Goal: Information Seeking & Learning: Learn about a topic

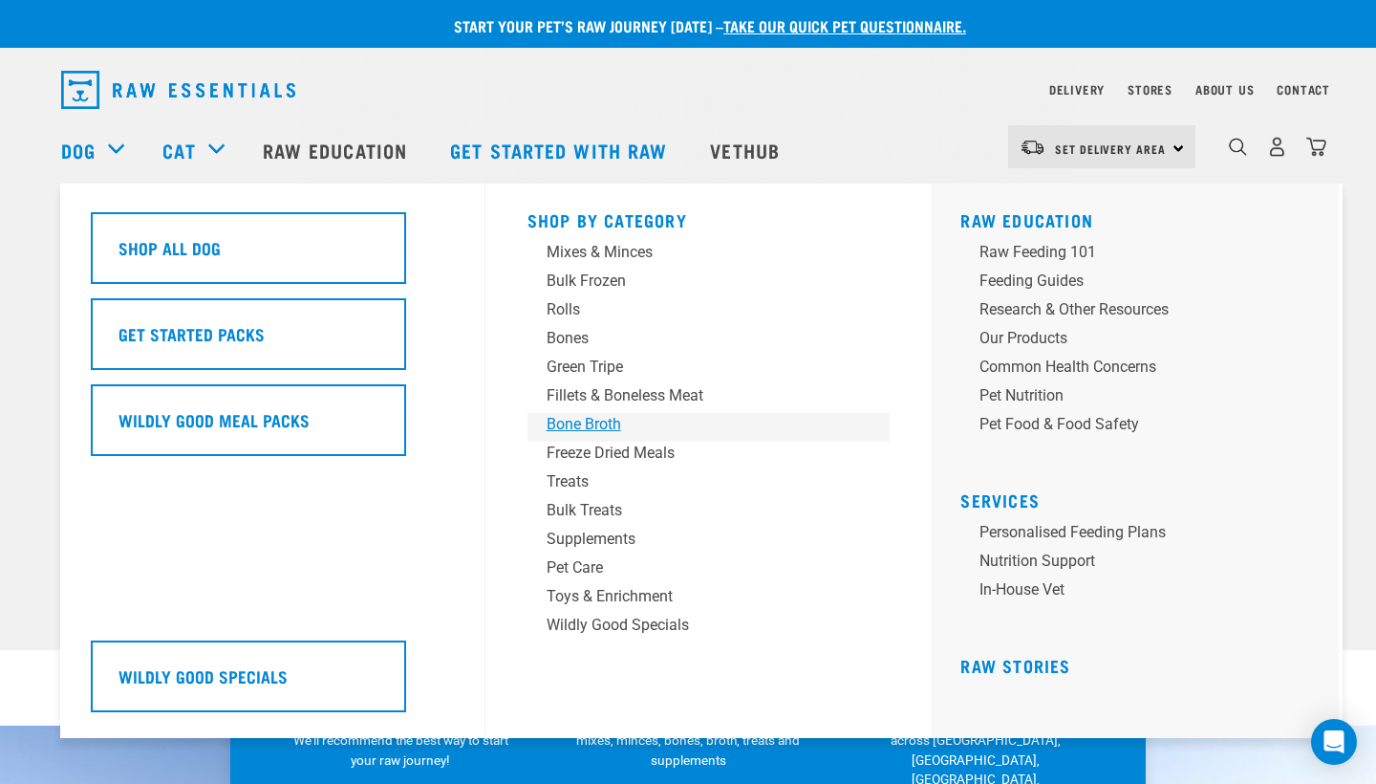
click at [557, 424] on div "Bone Broth" at bounding box center [696, 424] width 298 height 23
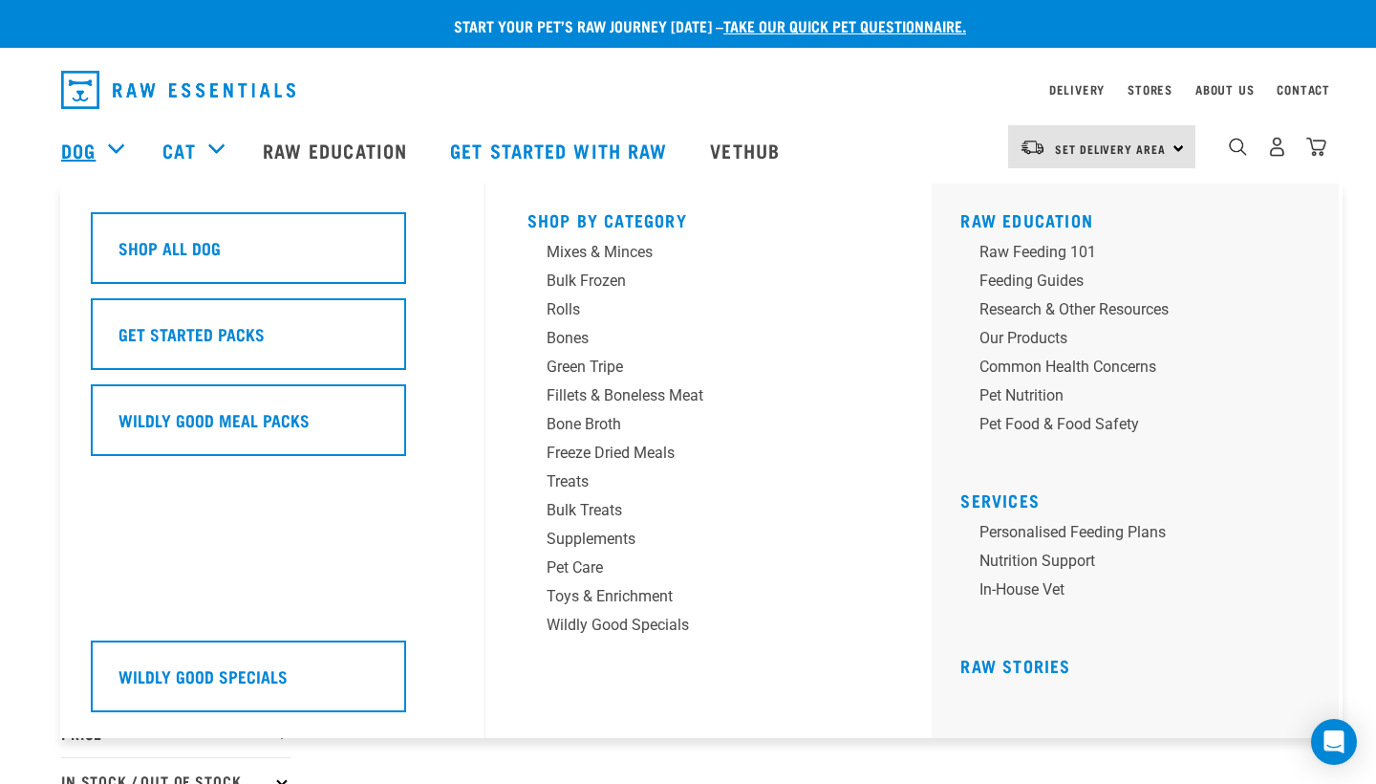
click at [92, 148] on link "Dog" at bounding box center [78, 150] width 34 height 29
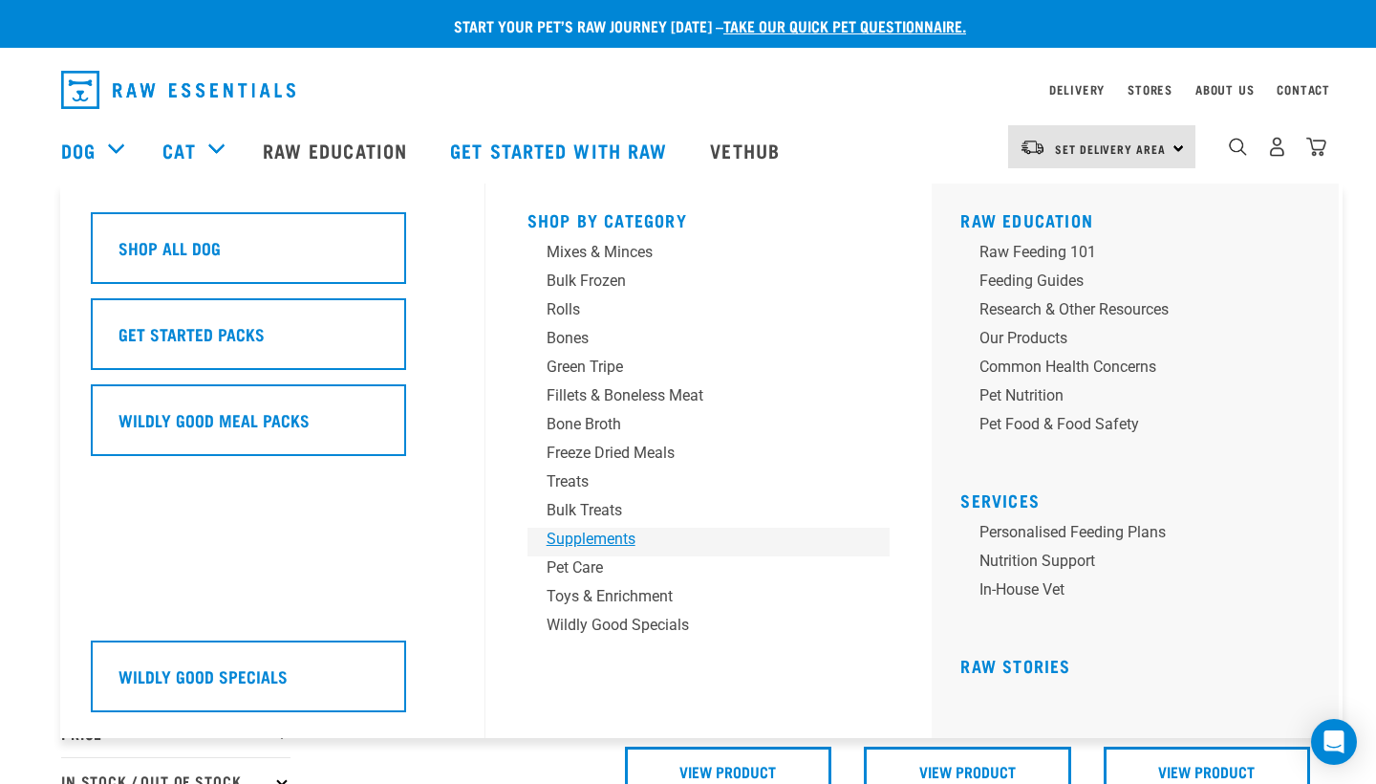
click at [587, 549] on div "Supplements" at bounding box center [696, 539] width 298 height 23
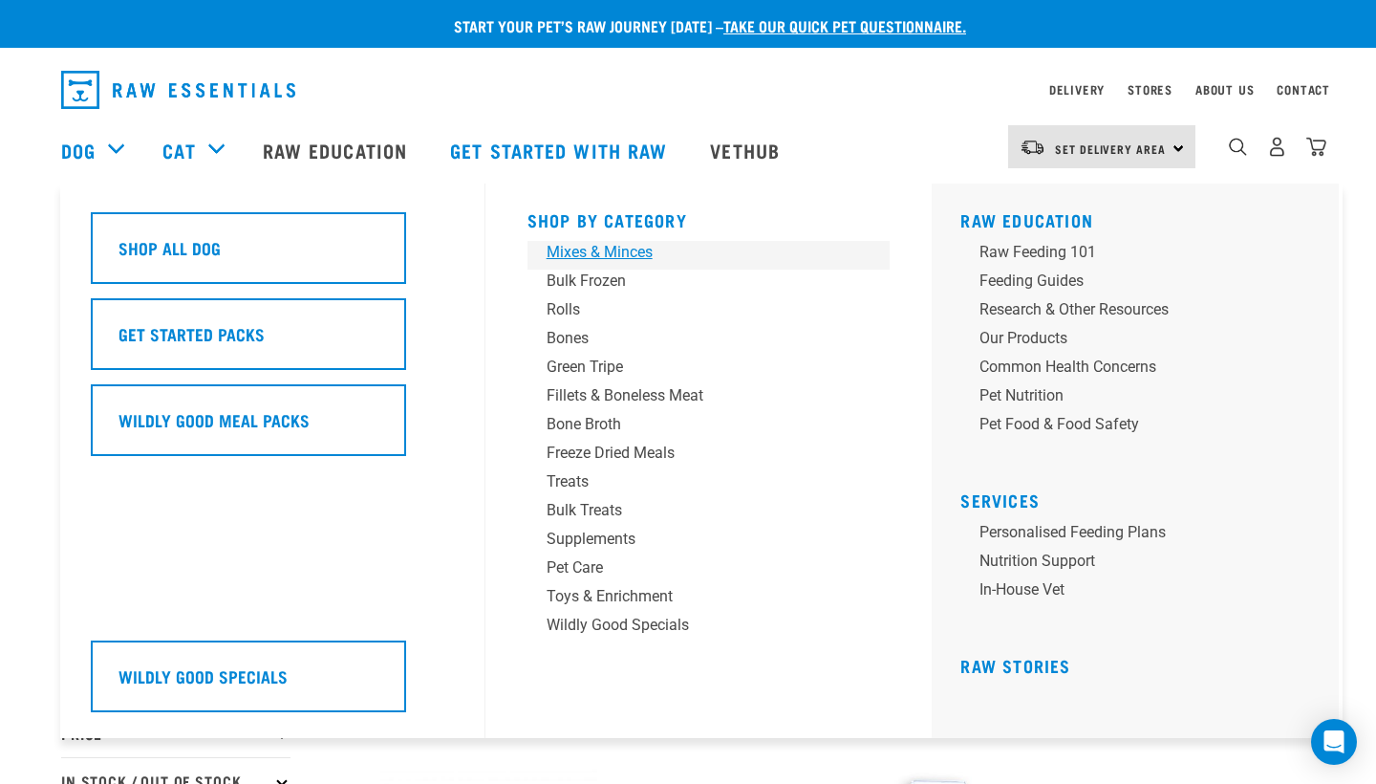
click at [595, 262] on div "Mixes & Minces" at bounding box center [696, 252] width 298 height 23
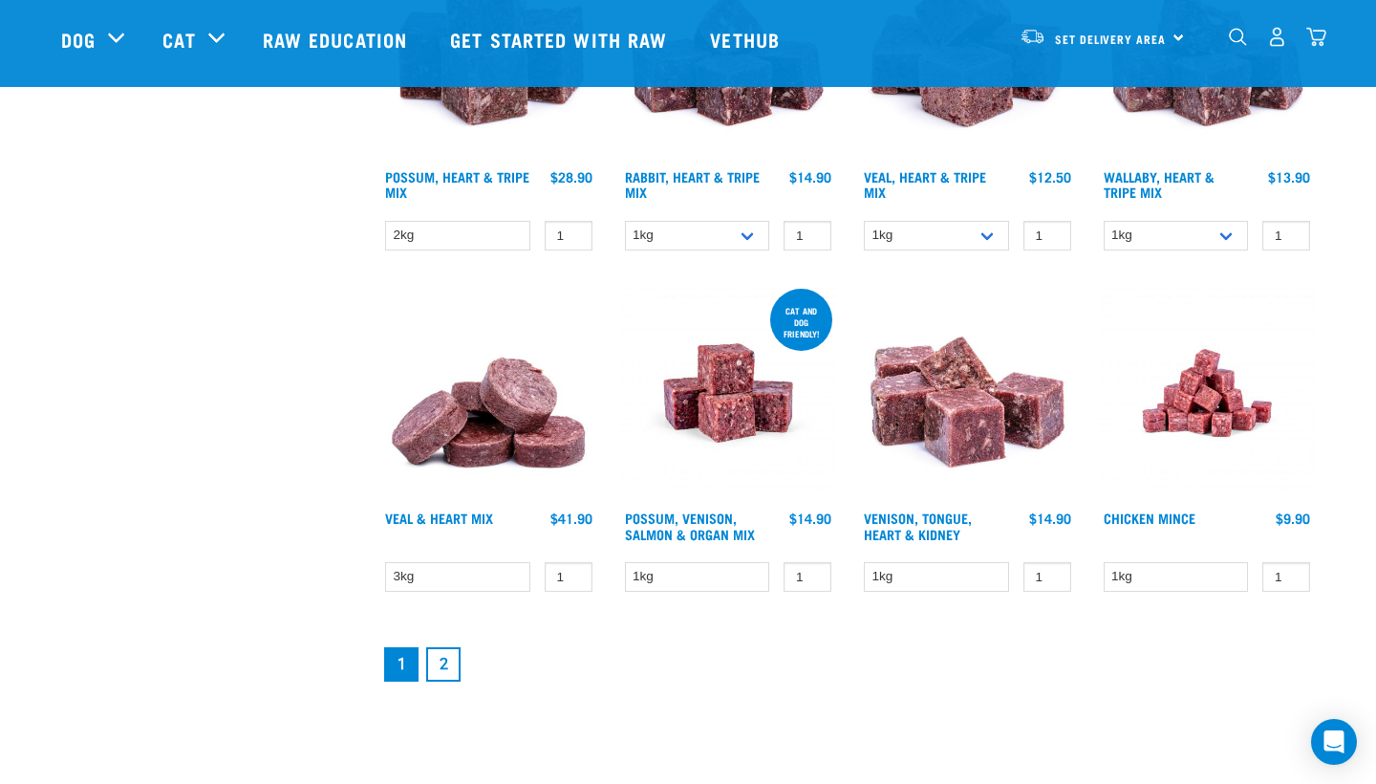
scroll to position [2414, 0]
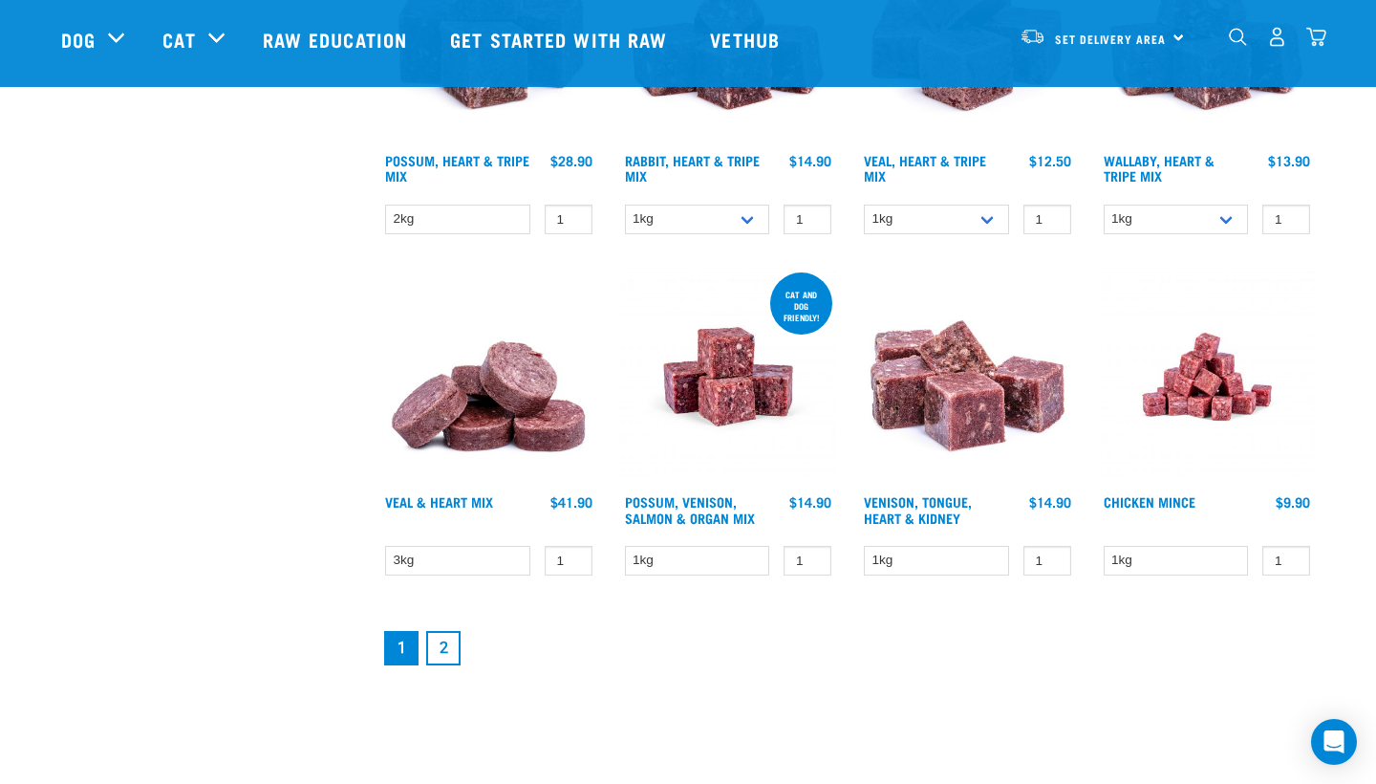
click at [438, 665] on link "2" at bounding box center [443, 648] width 34 height 34
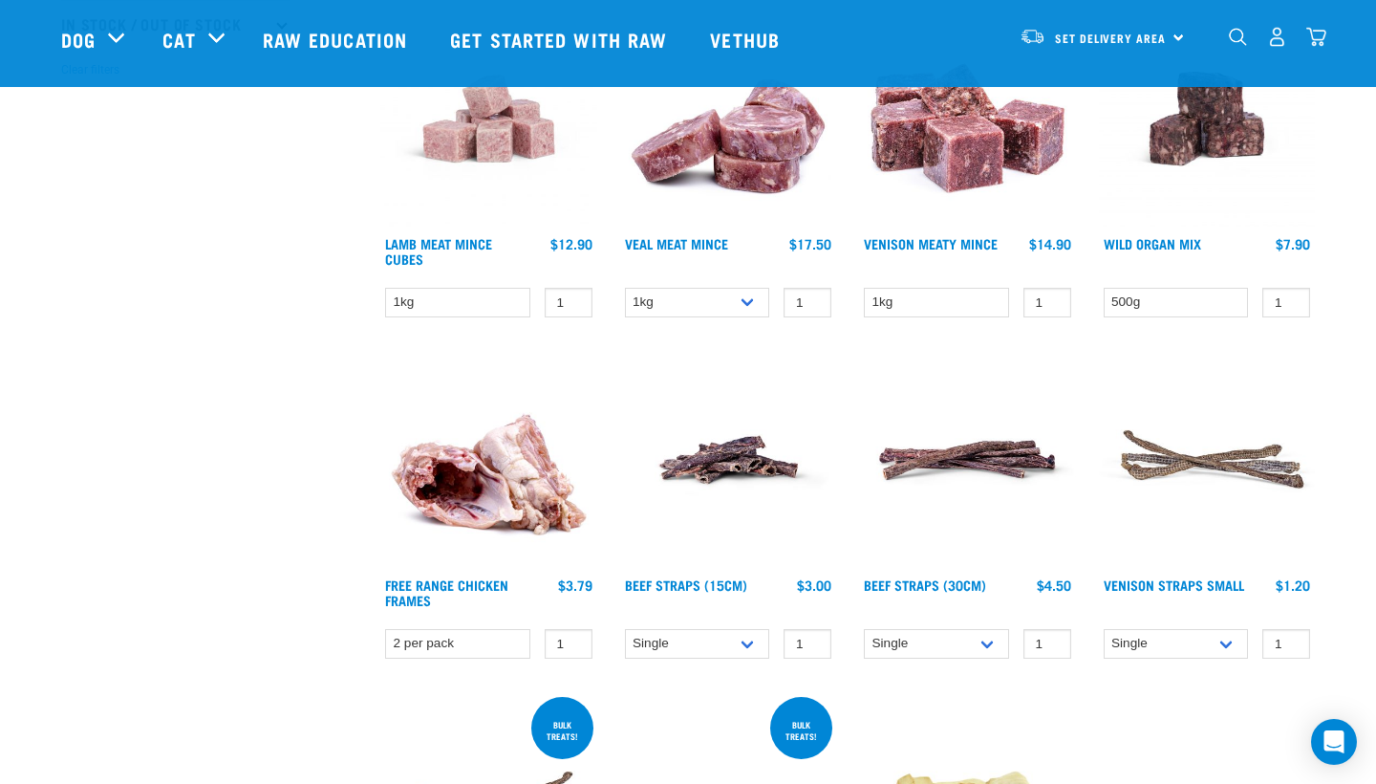
scroll to position [620, 0]
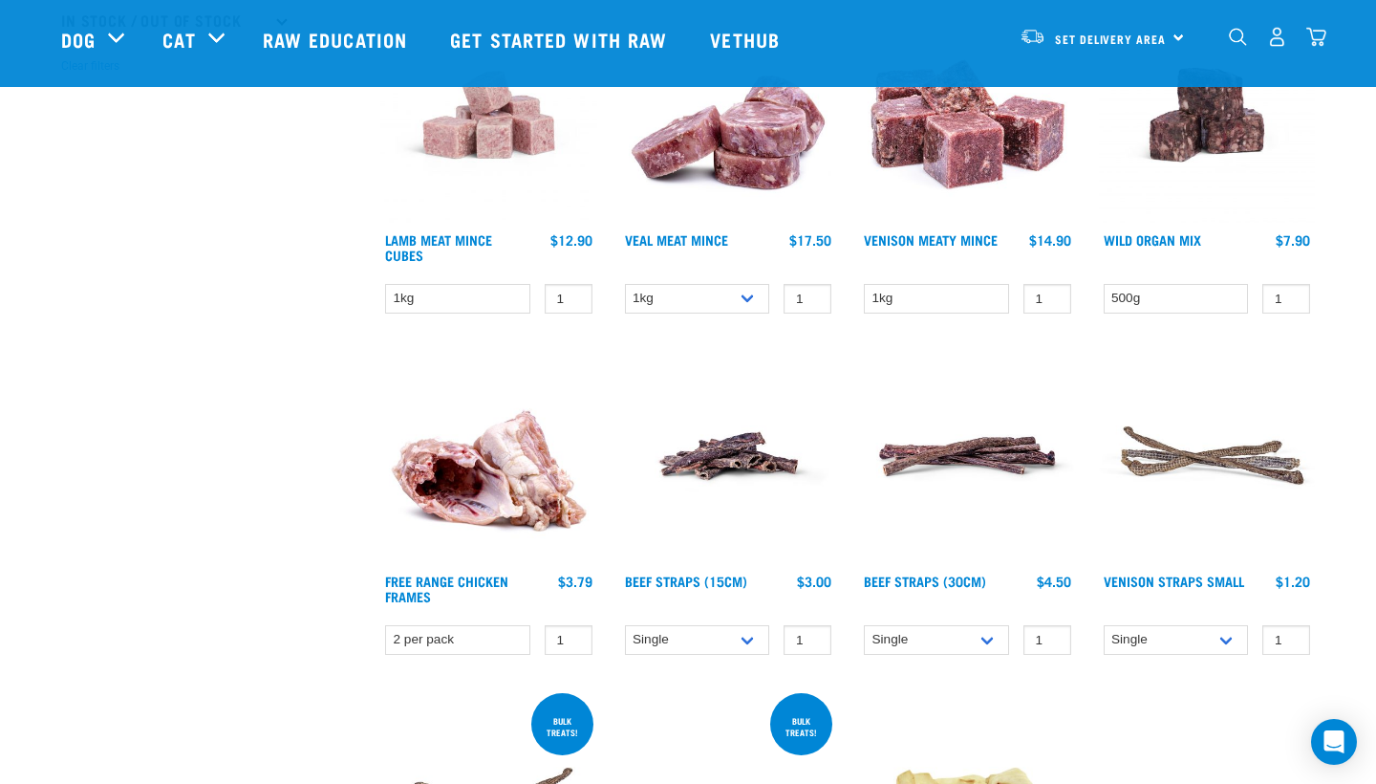
click at [1173, 158] on img at bounding box center [1207, 115] width 217 height 217
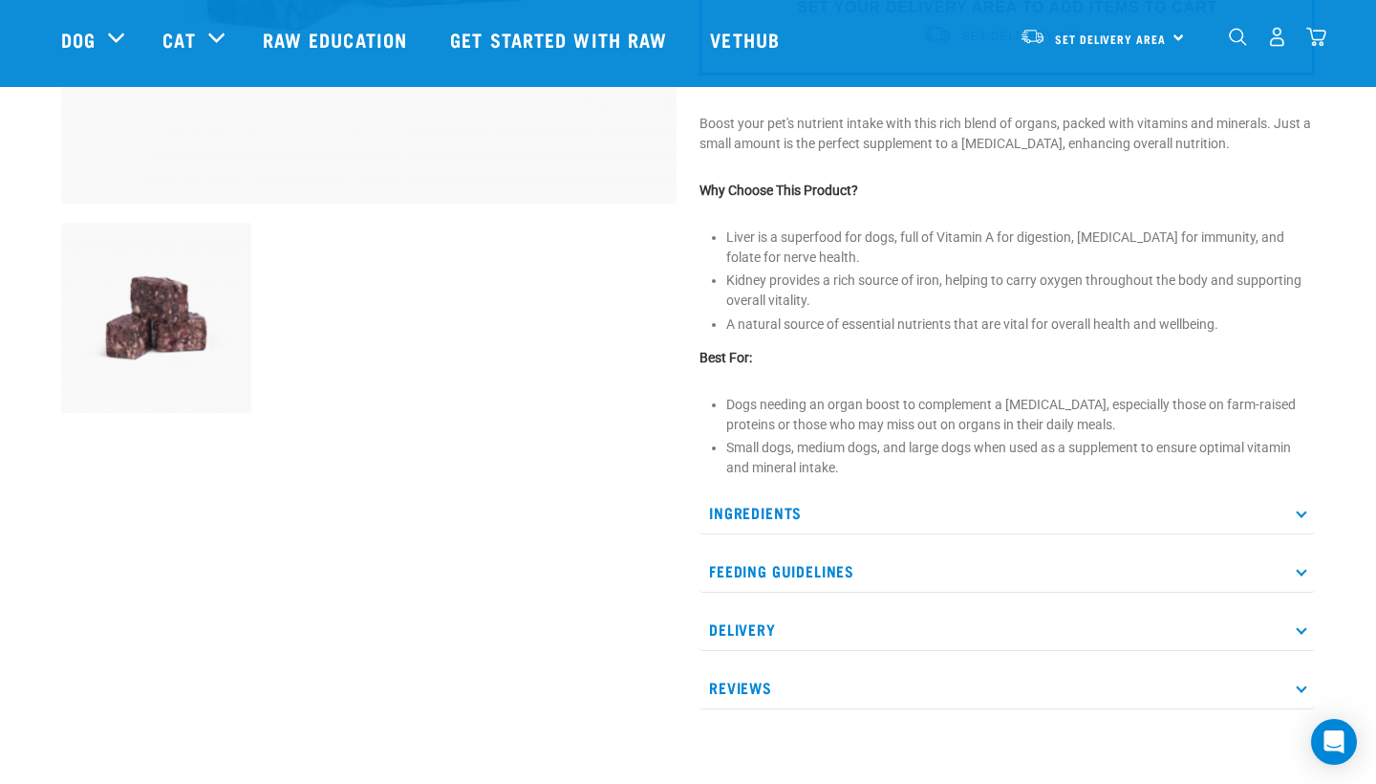
scroll to position [558, 0]
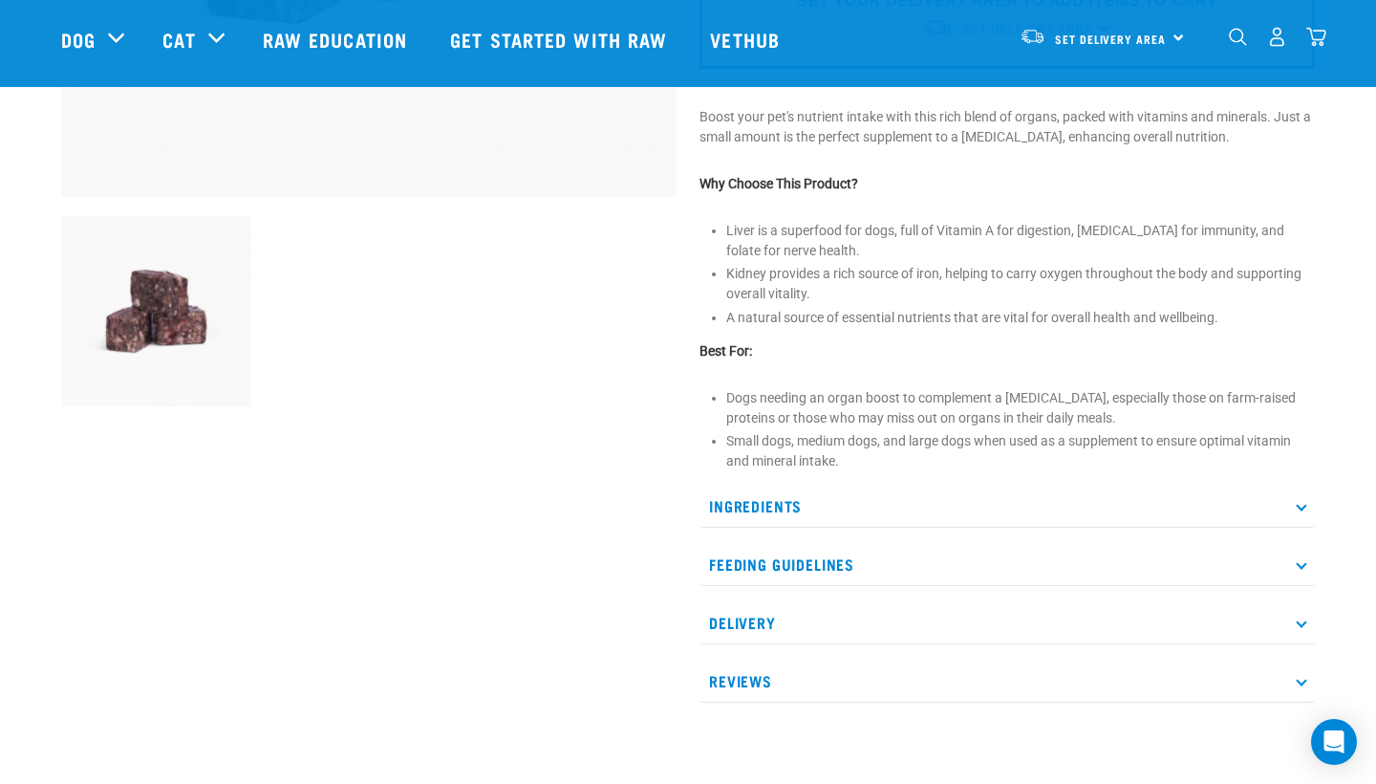
click at [973, 510] on p "Ingredients" at bounding box center [1008, 506] width 616 height 43
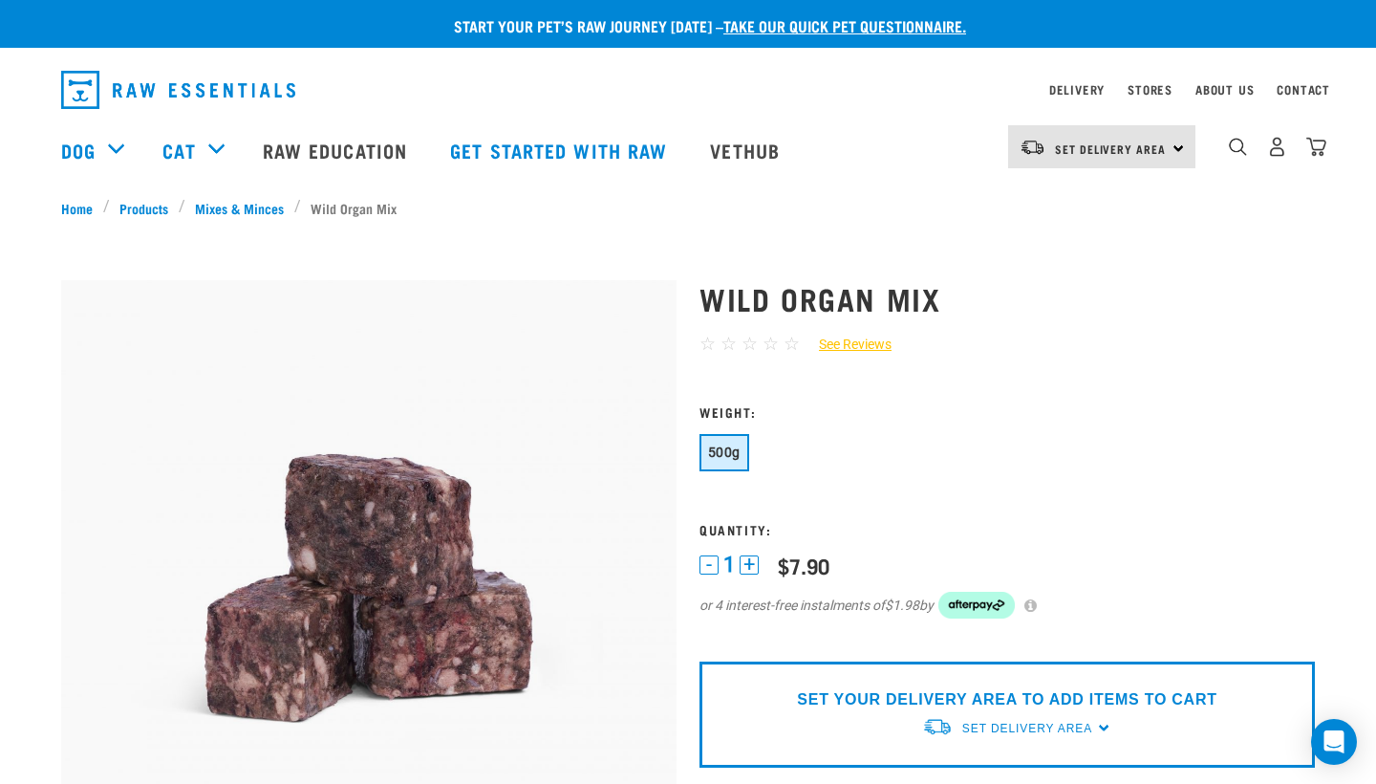
scroll to position [0, 0]
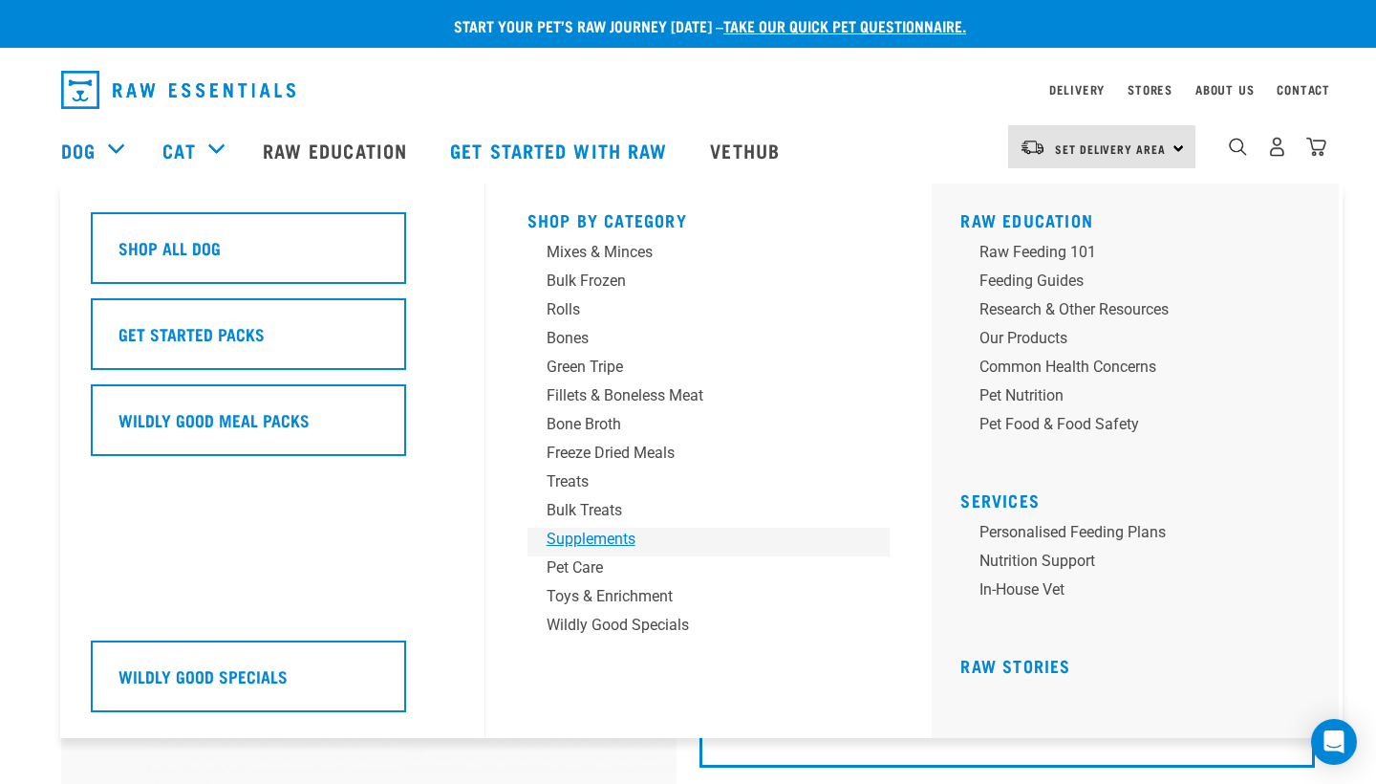
click at [591, 537] on div "Supplements" at bounding box center [696, 539] width 298 height 23
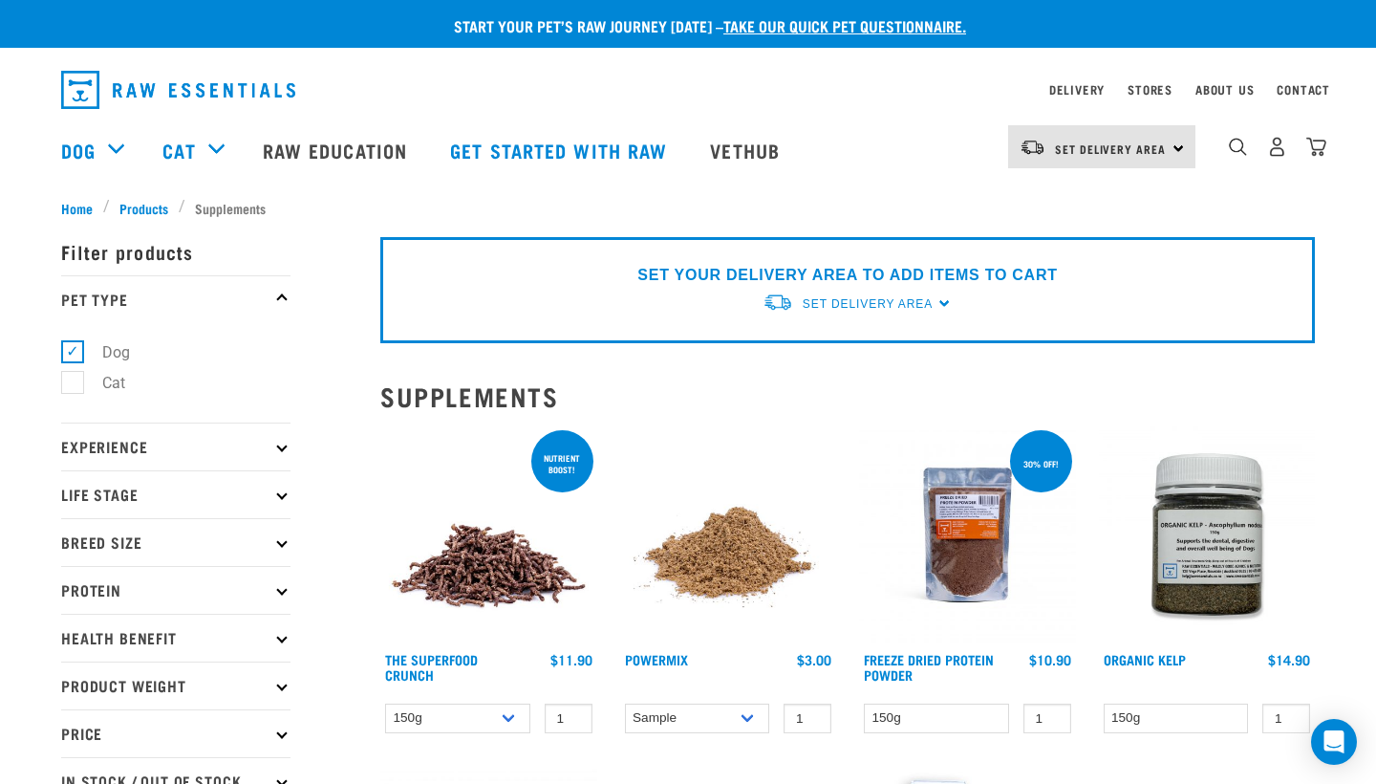
click at [1217, 539] on img at bounding box center [1207, 534] width 217 height 217
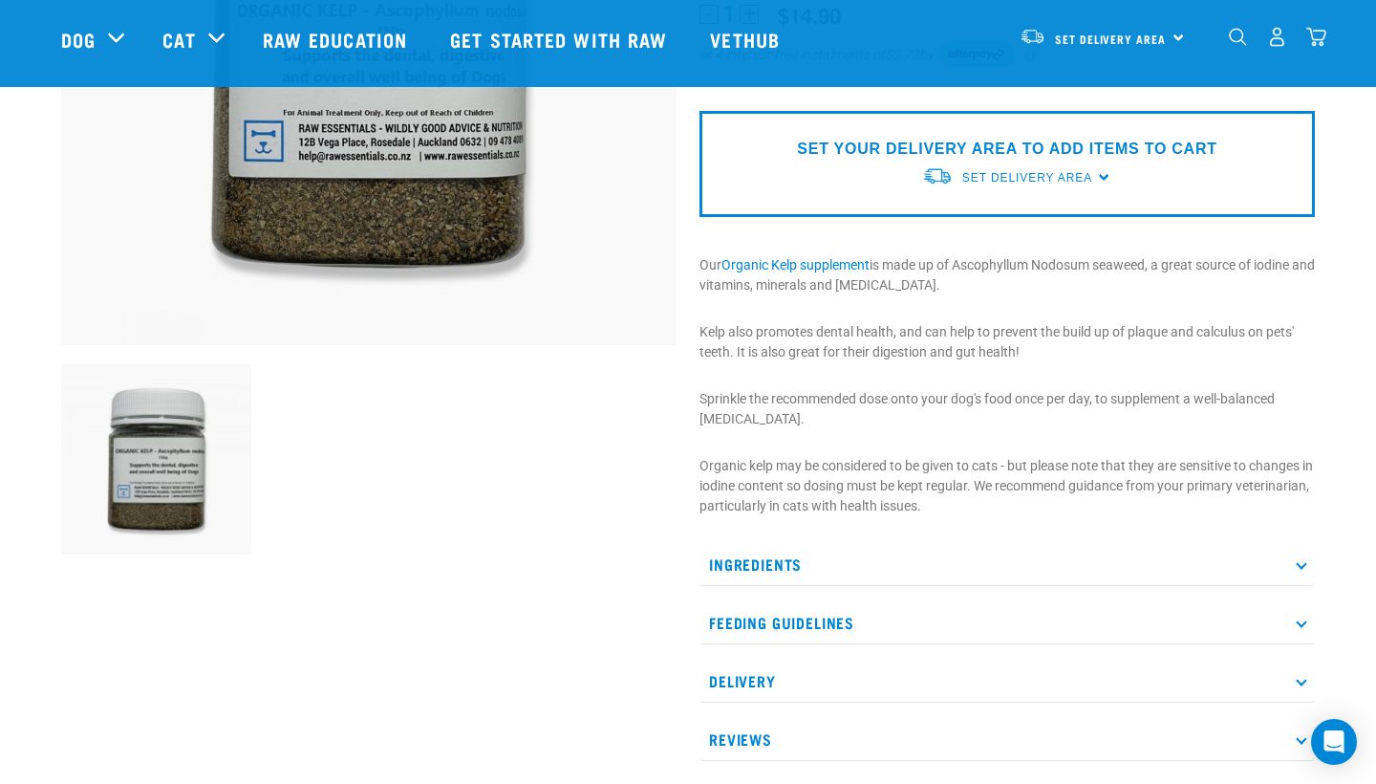
scroll to position [417, 0]
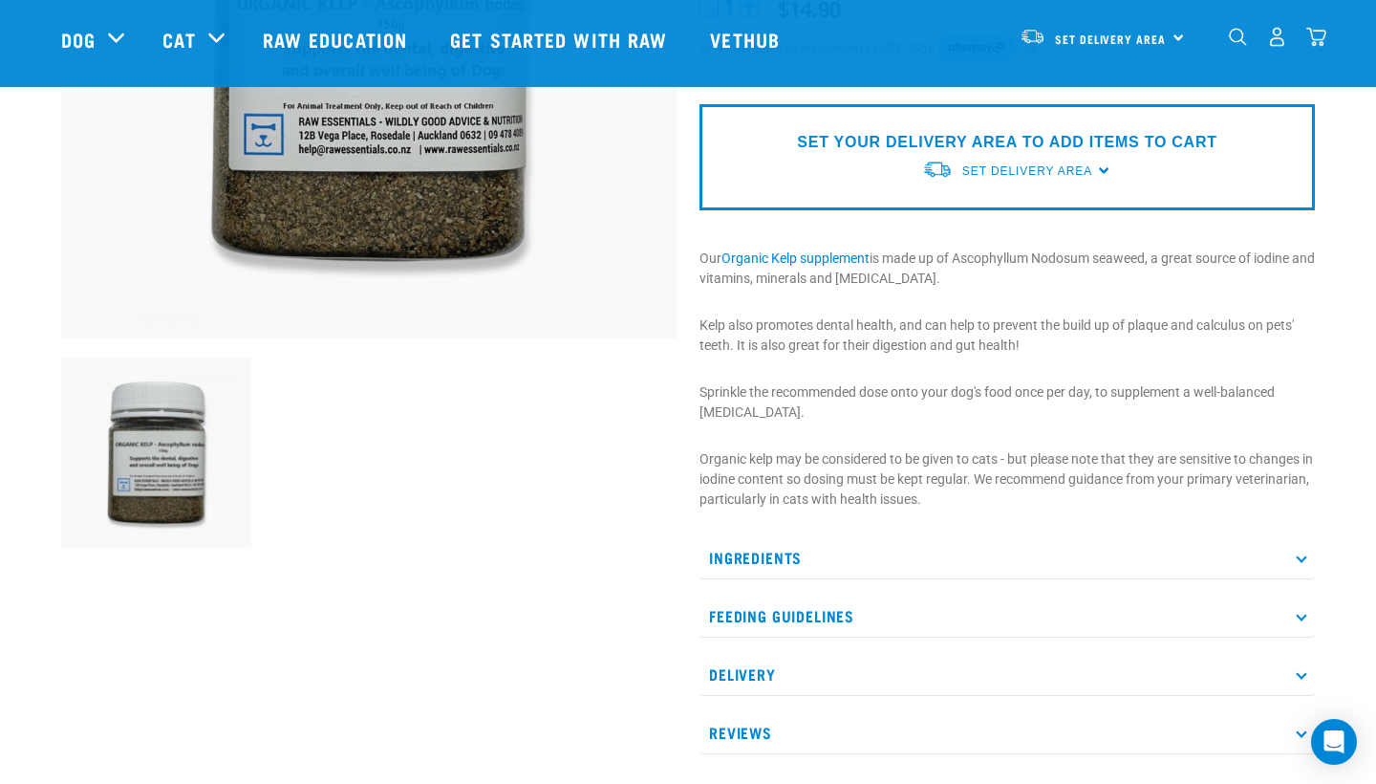
click at [785, 546] on p "Ingredients" at bounding box center [1008, 557] width 616 height 43
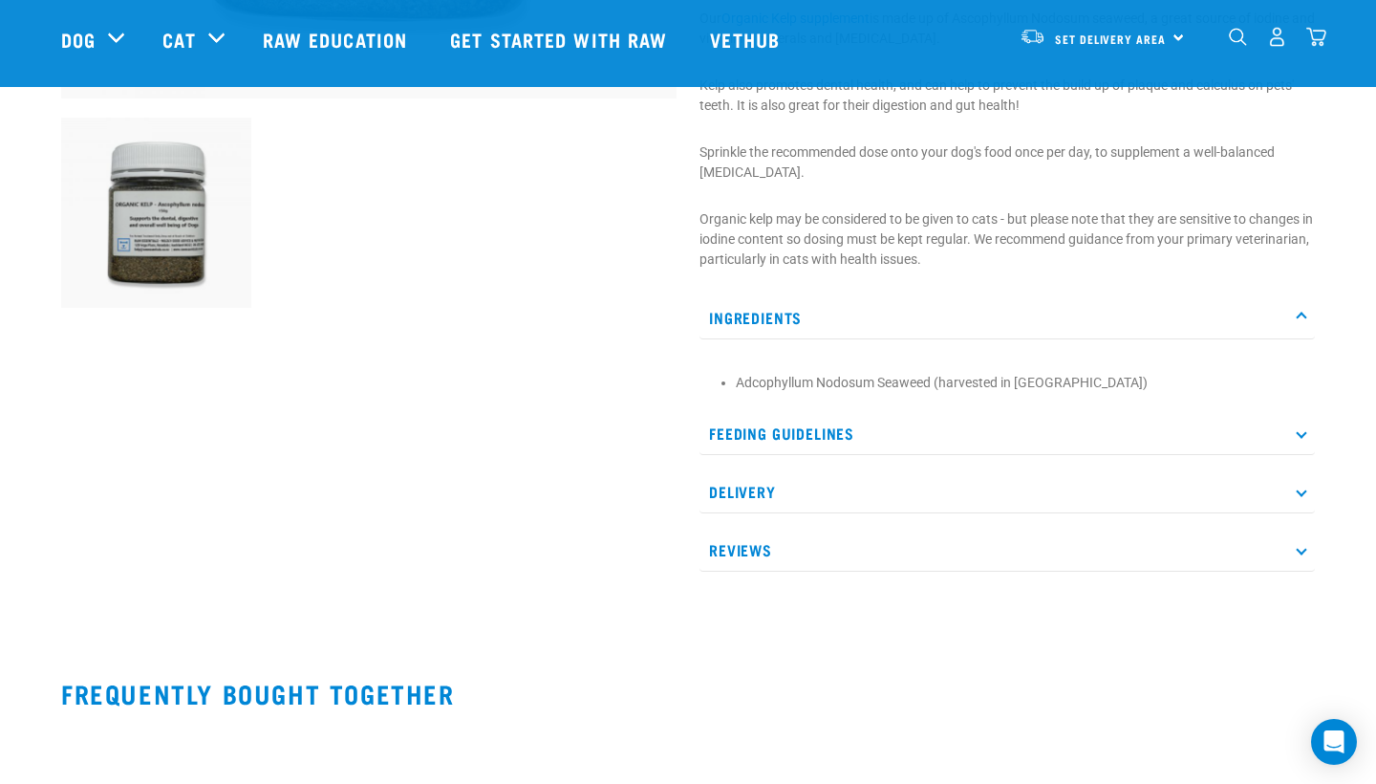
scroll to position [672, 0]
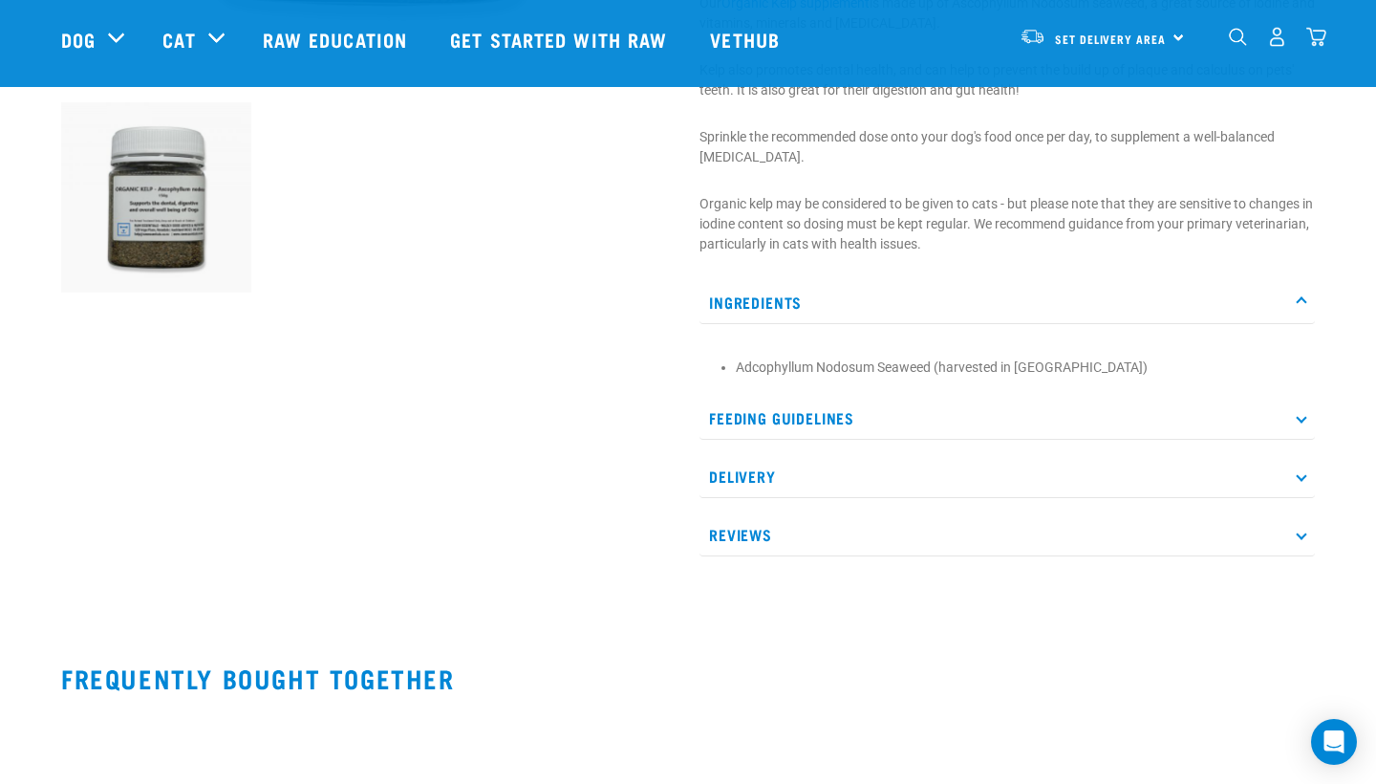
click at [788, 416] on p "Feeding Guidelines" at bounding box center [1008, 418] width 616 height 43
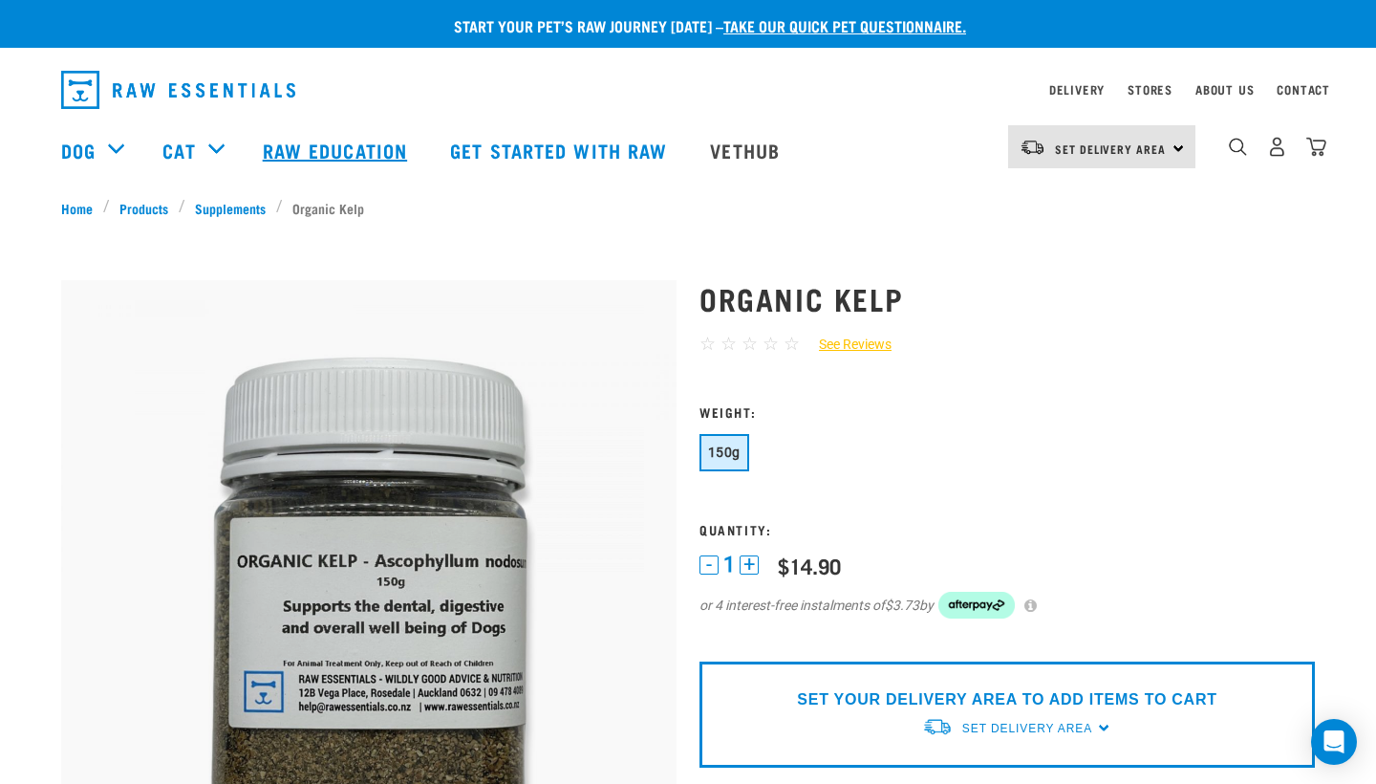
scroll to position [0, 0]
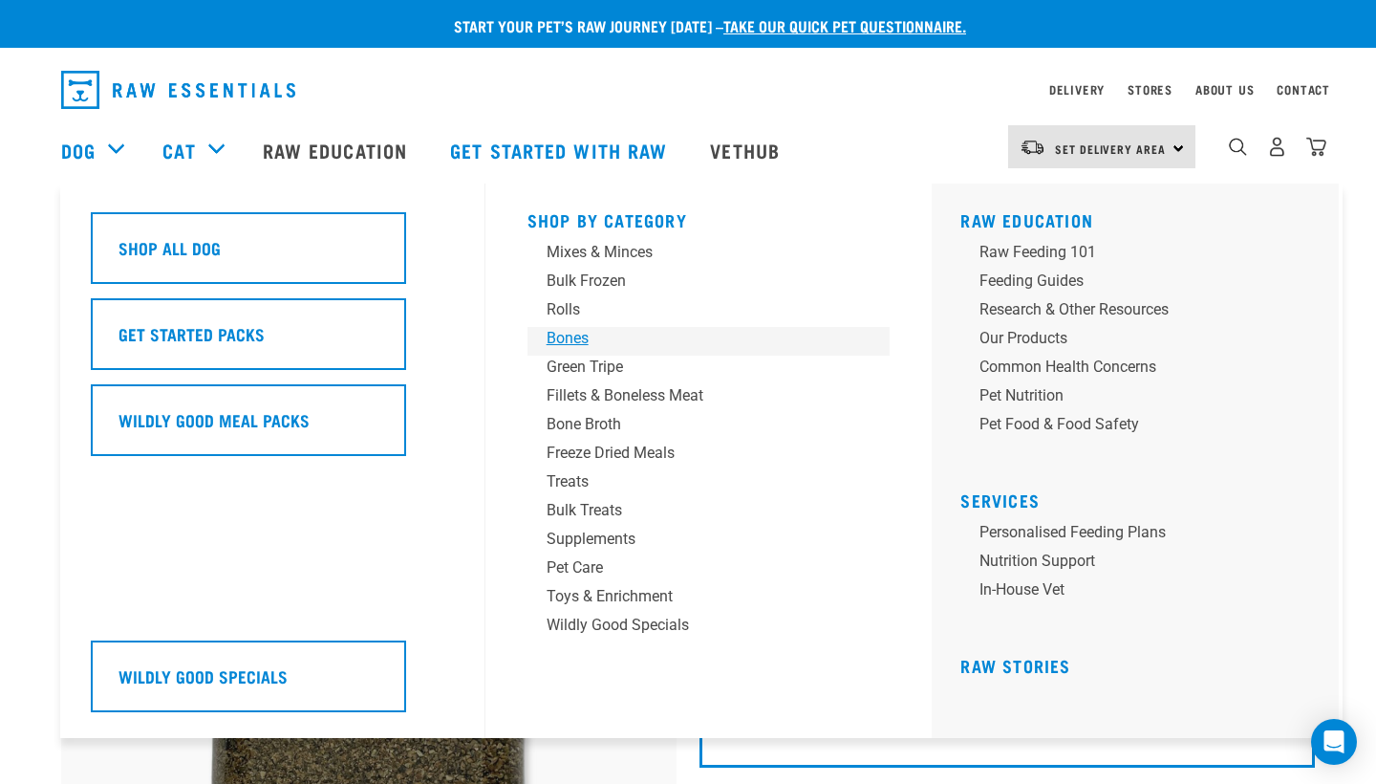
click at [565, 331] on div "Bones" at bounding box center [696, 338] width 298 height 23
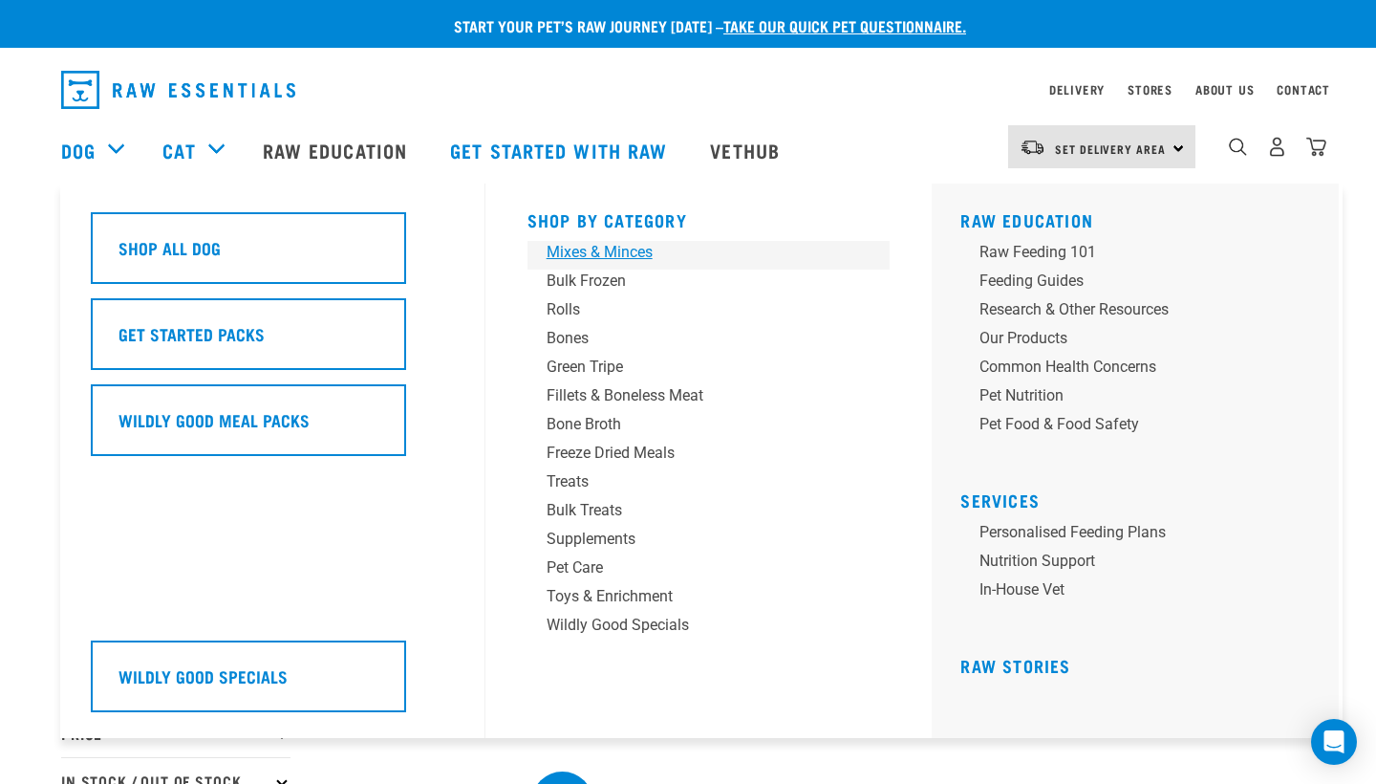
click at [627, 250] on div "Mixes & Minces" at bounding box center [696, 252] width 298 height 23
click at [627, 543] on div "Supplements" at bounding box center [696, 539] width 298 height 23
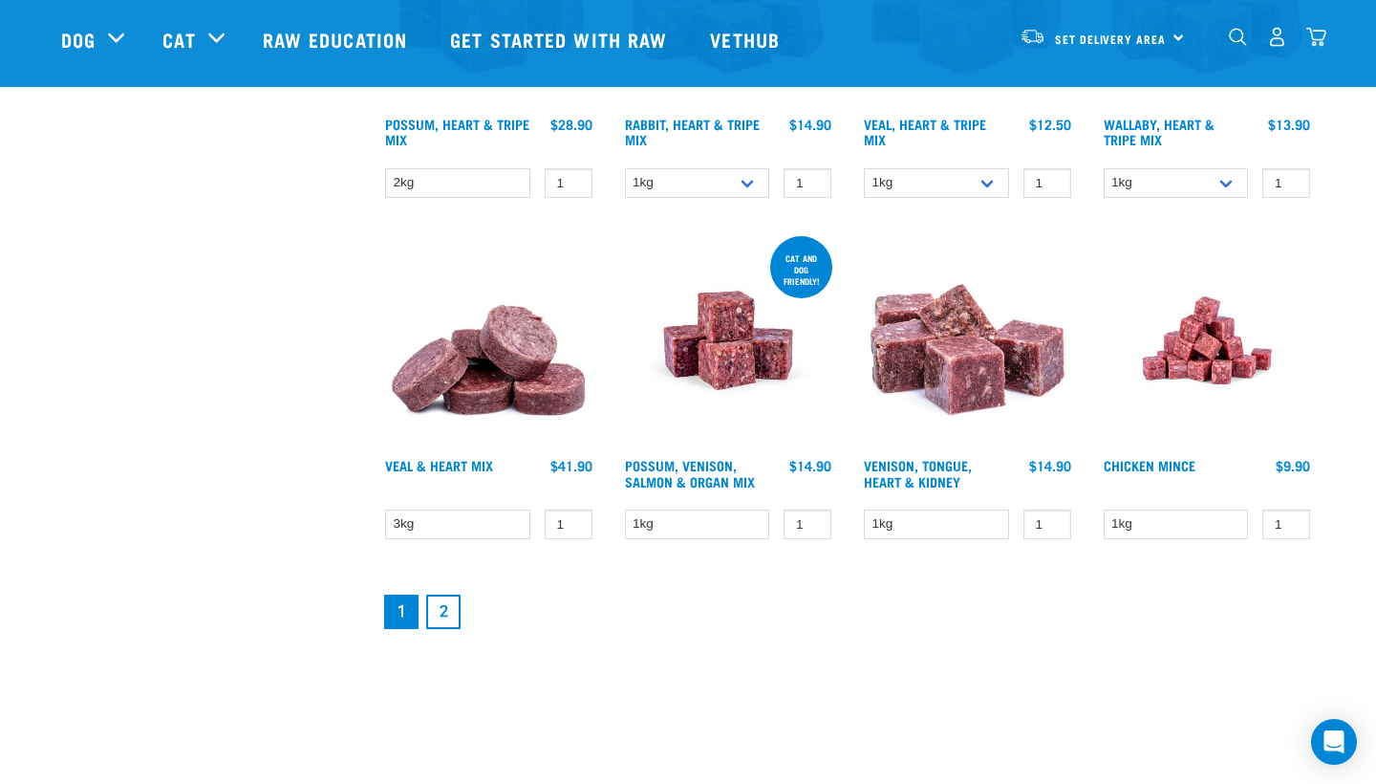
scroll to position [2455, 0]
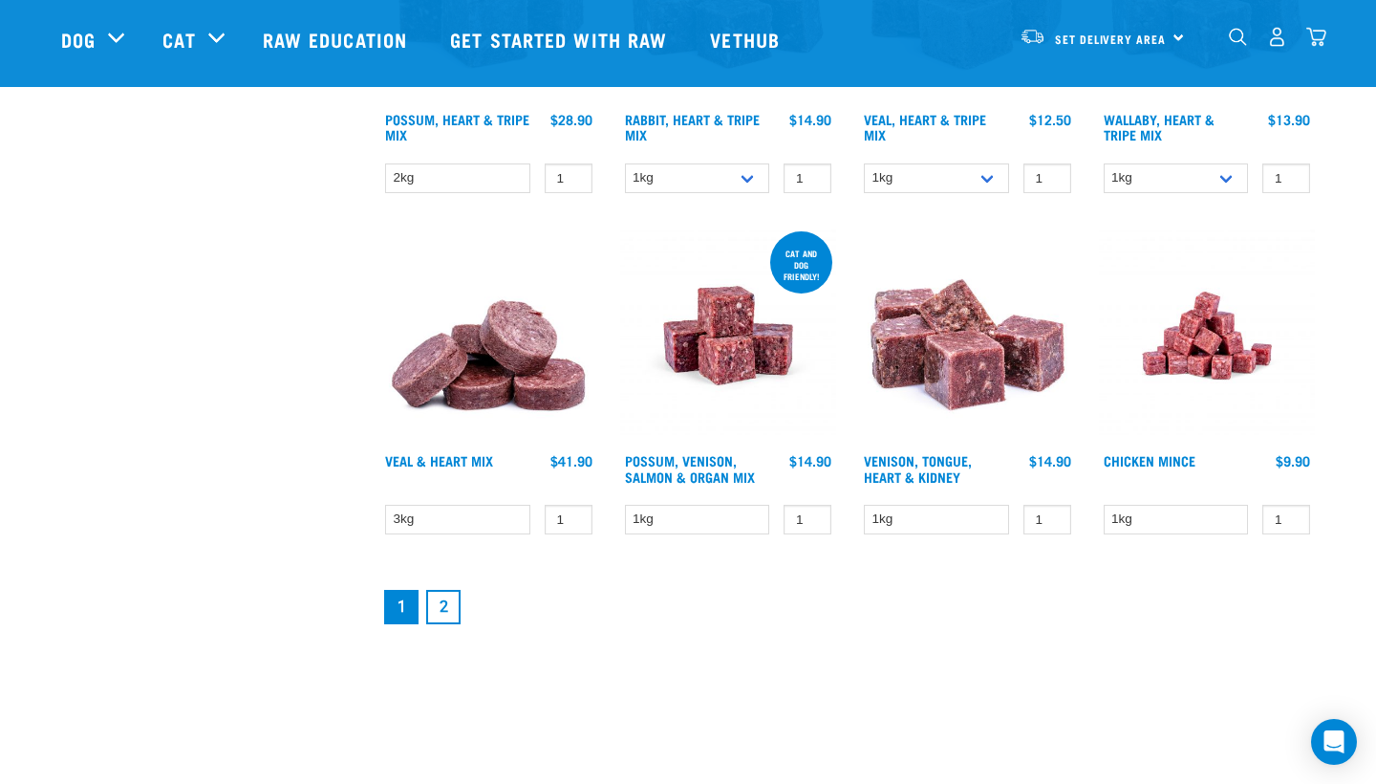
click at [447, 618] on link "2" at bounding box center [443, 607] width 34 height 34
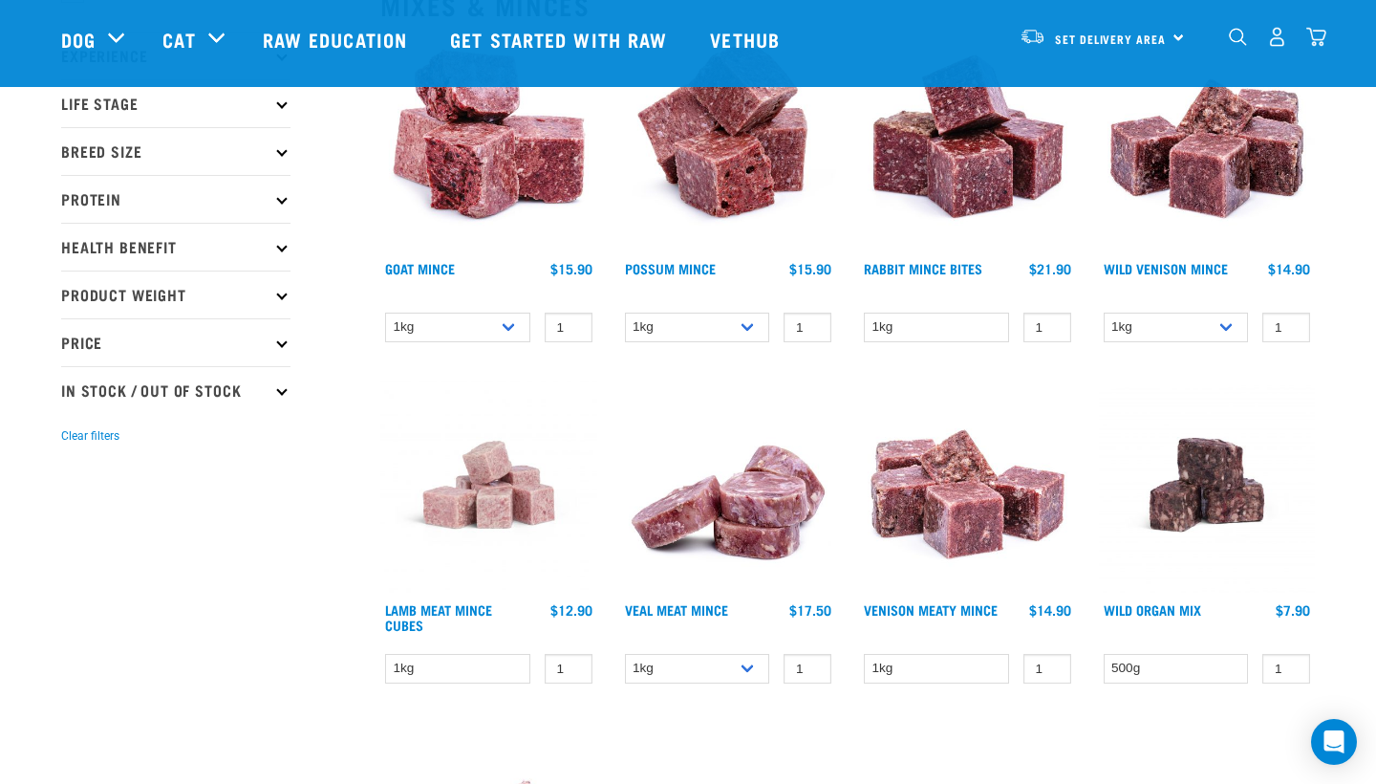
scroll to position [260, 0]
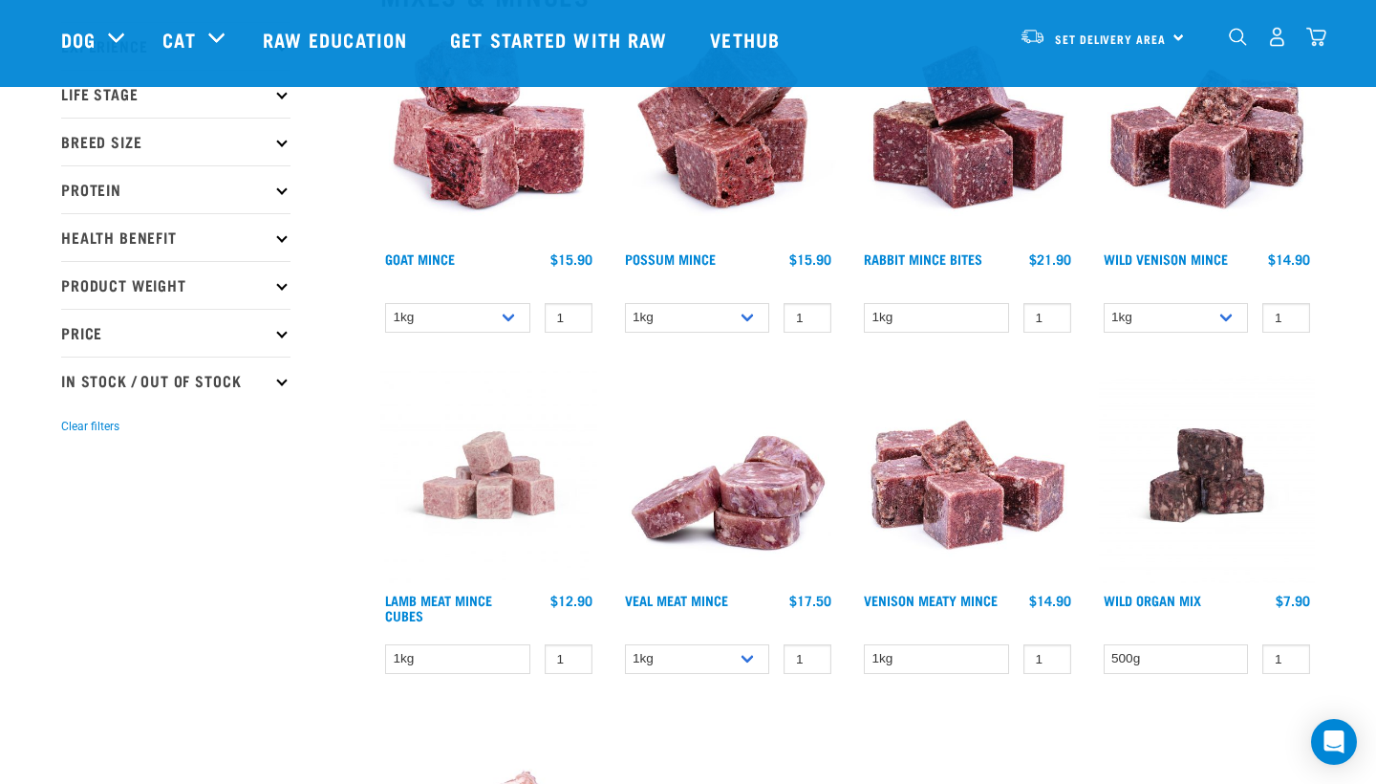
click at [1221, 483] on img at bounding box center [1207, 475] width 217 height 217
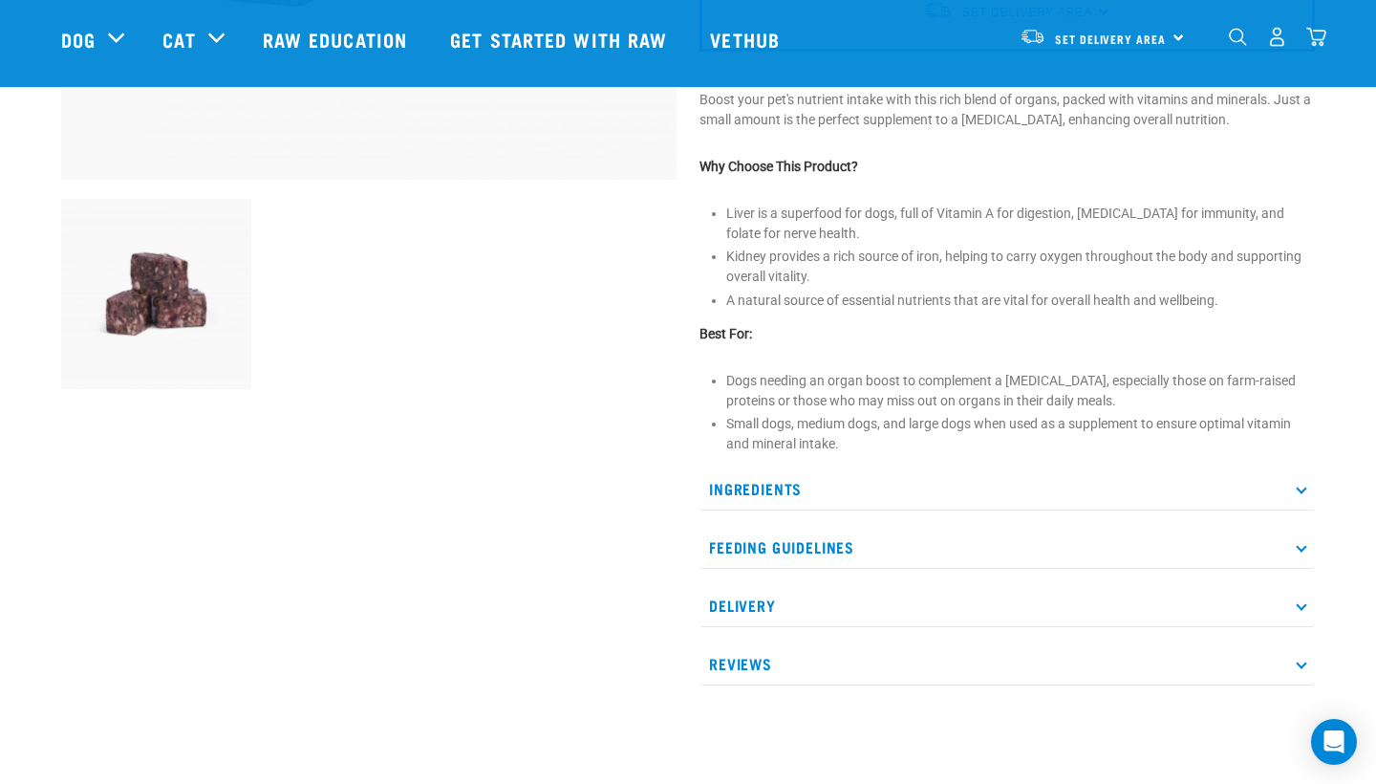
scroll to position [587, 0]
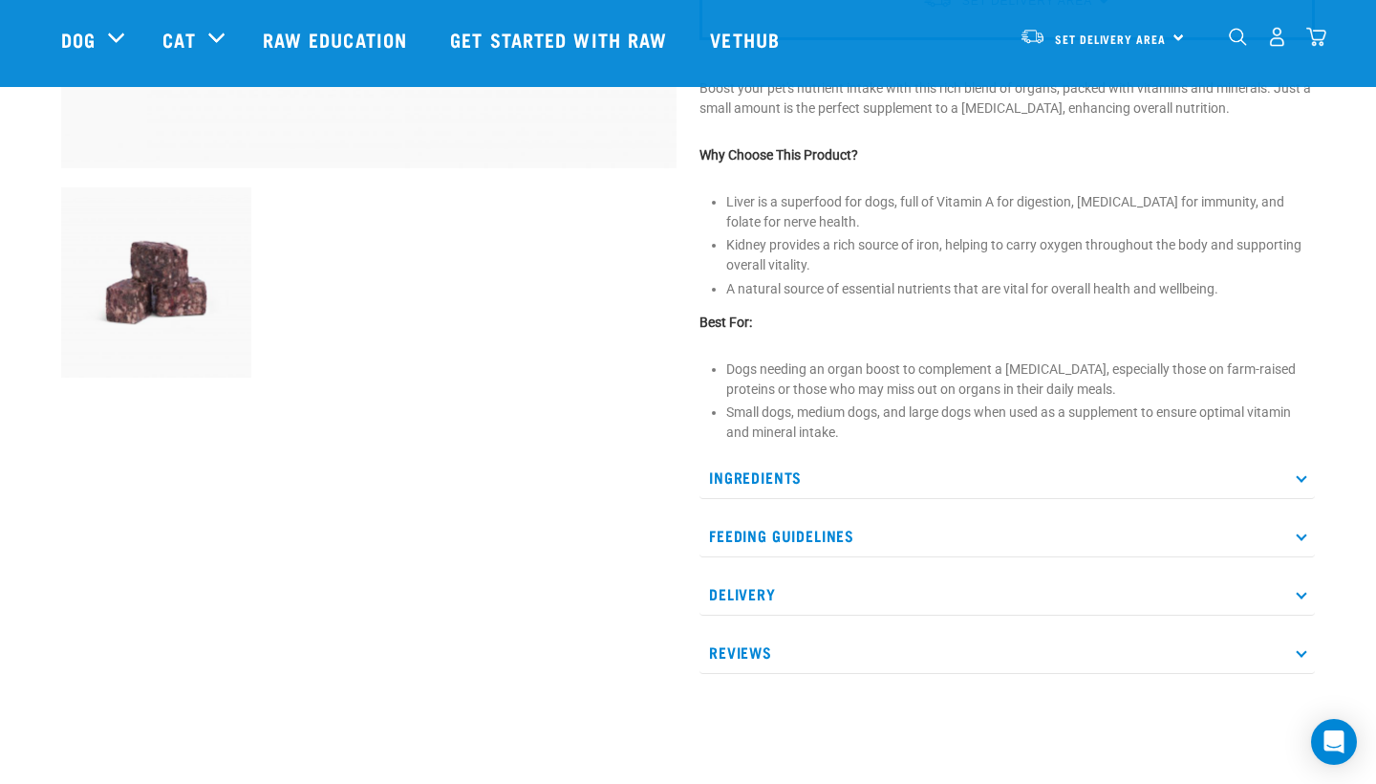
click at [838, 475] on p "Ingredients" at bounding box center [1008, 477] width 616 height 43
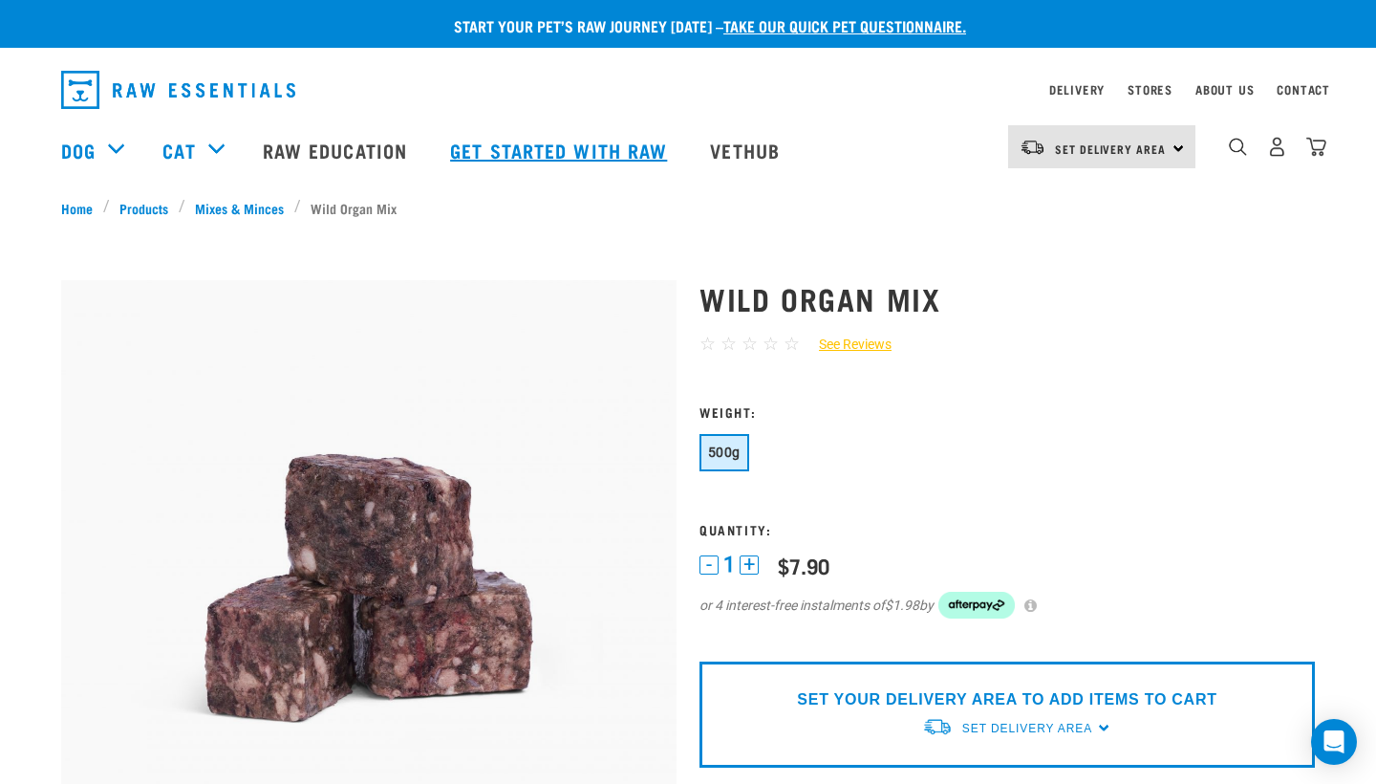
scroll to position [0, 0]
